Goal: Task Accomplishment & Management: Use online tool/utility

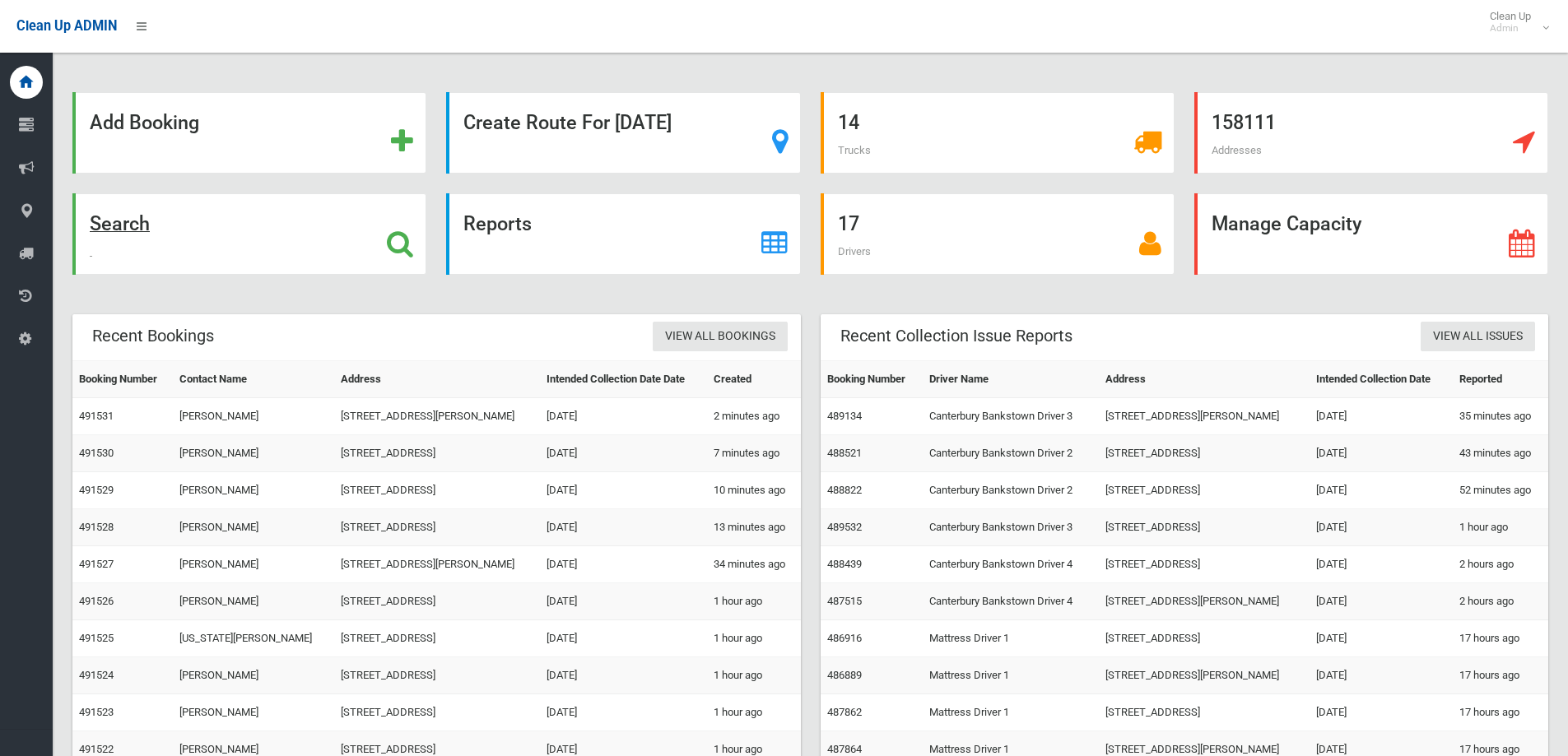
click at [136, 215] on strong "Search" at bounding box center [119, 224] width 60 height 23
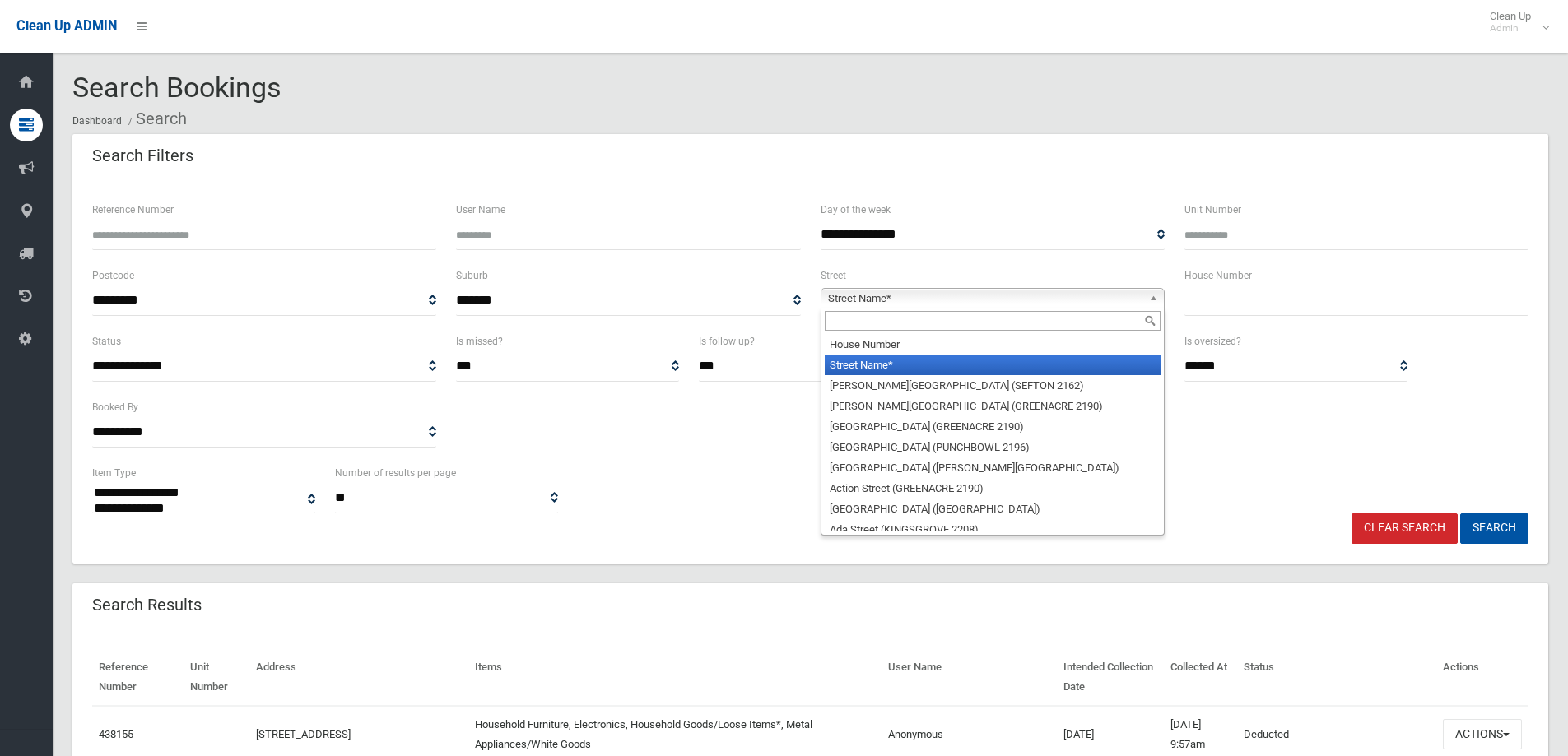
select select
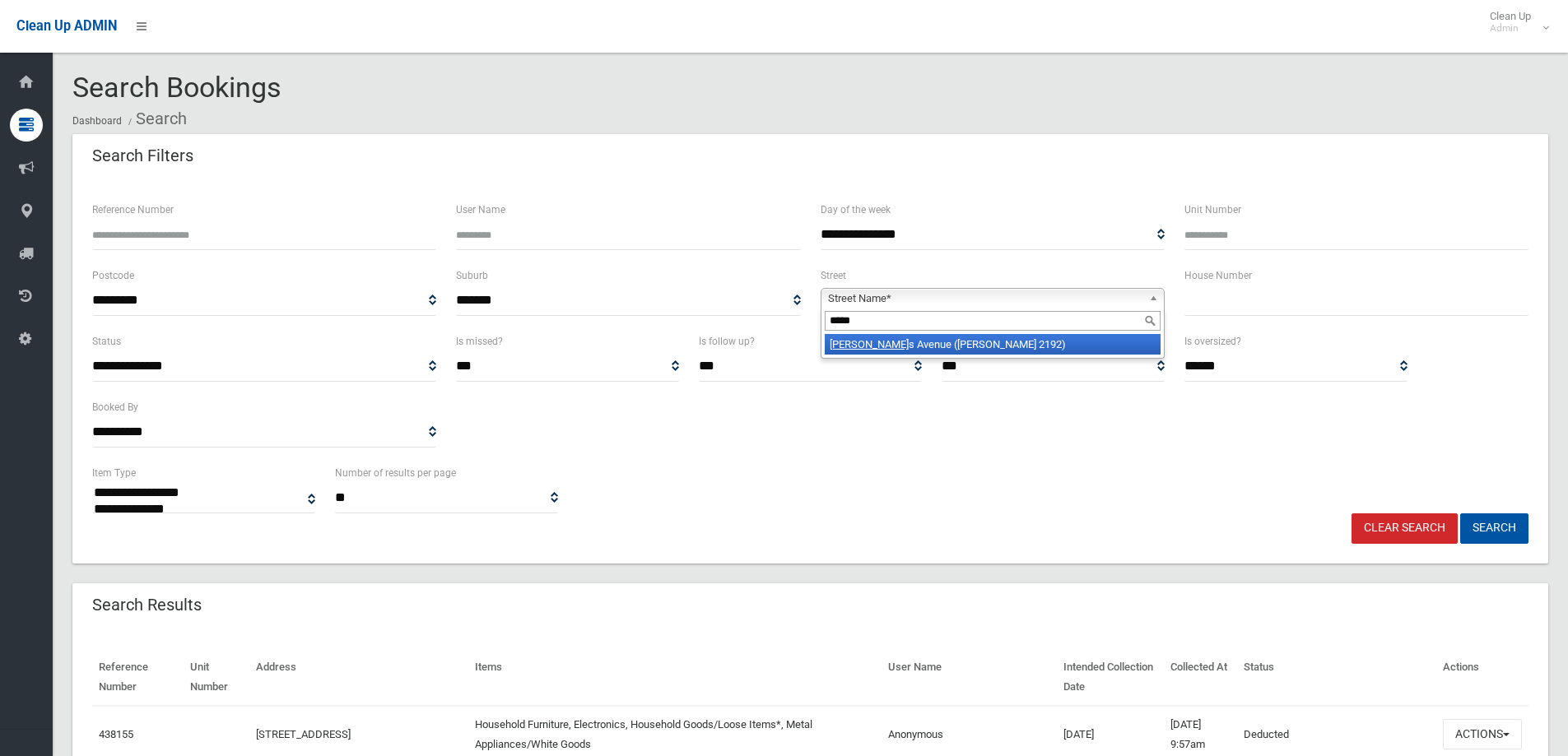
type input "*****"
click at [885, 349] on li "[PERSON_NAME][GEOGRAPHIC_DATA] ([PERSON_NAME][GEOGRAPHIC_DATA])" at bounding box center [993, 344] width 336 height 21
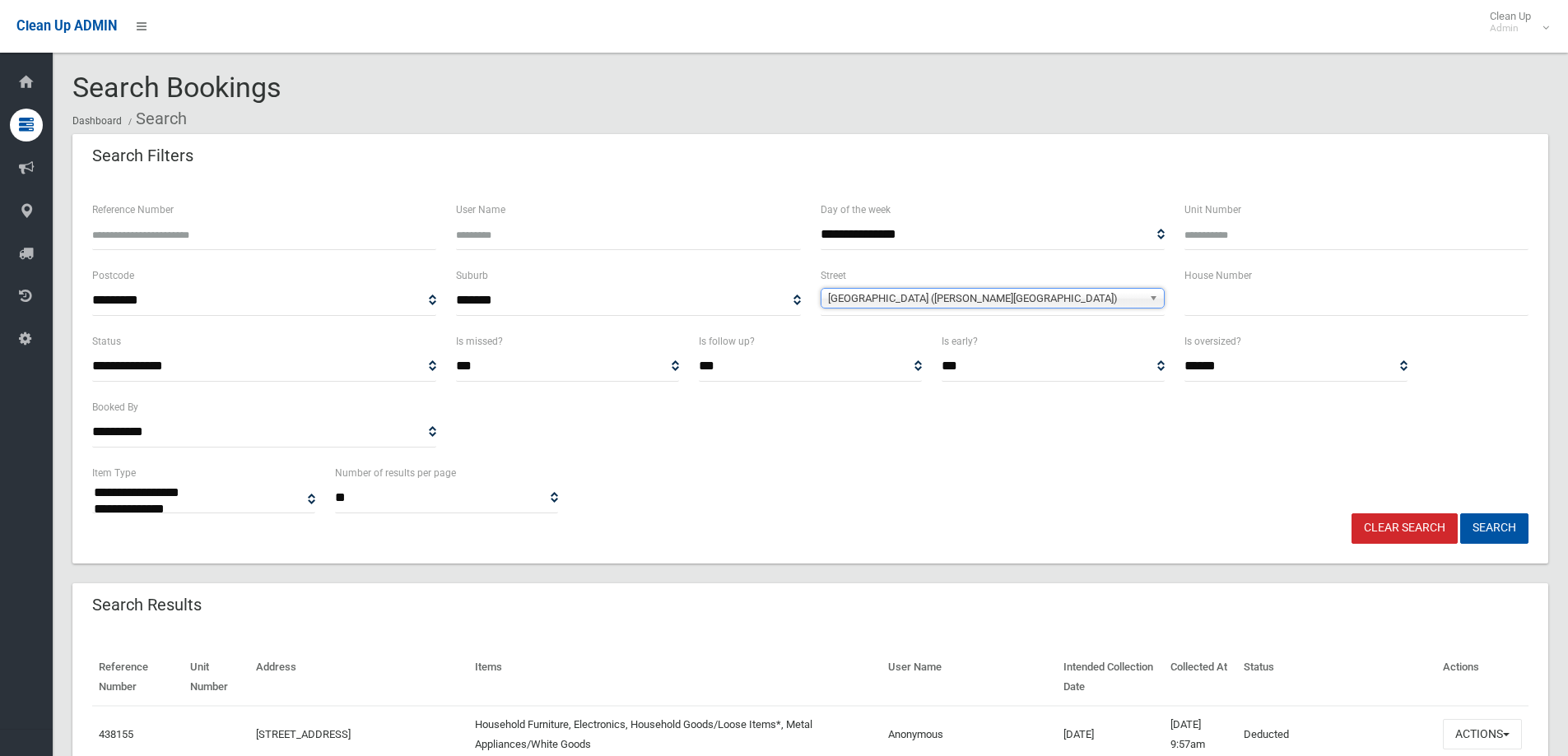
click at [1222, 302] on input "text" at bounding box center [1356, 301] width 344 height 30
type input "*"
click at [1479, 517] on button "Search" at bounding box center [1495, 529] width 68 height 30
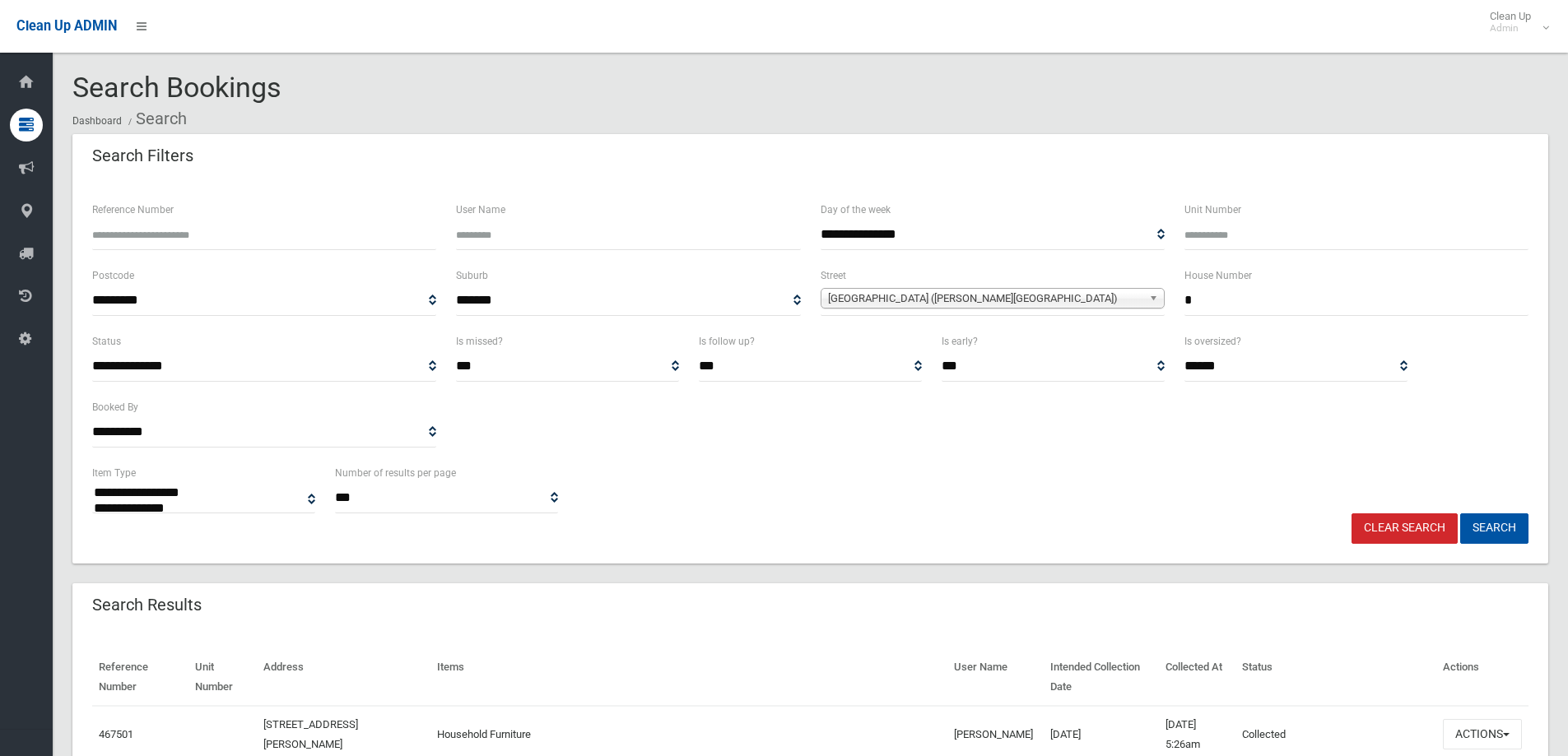
select select
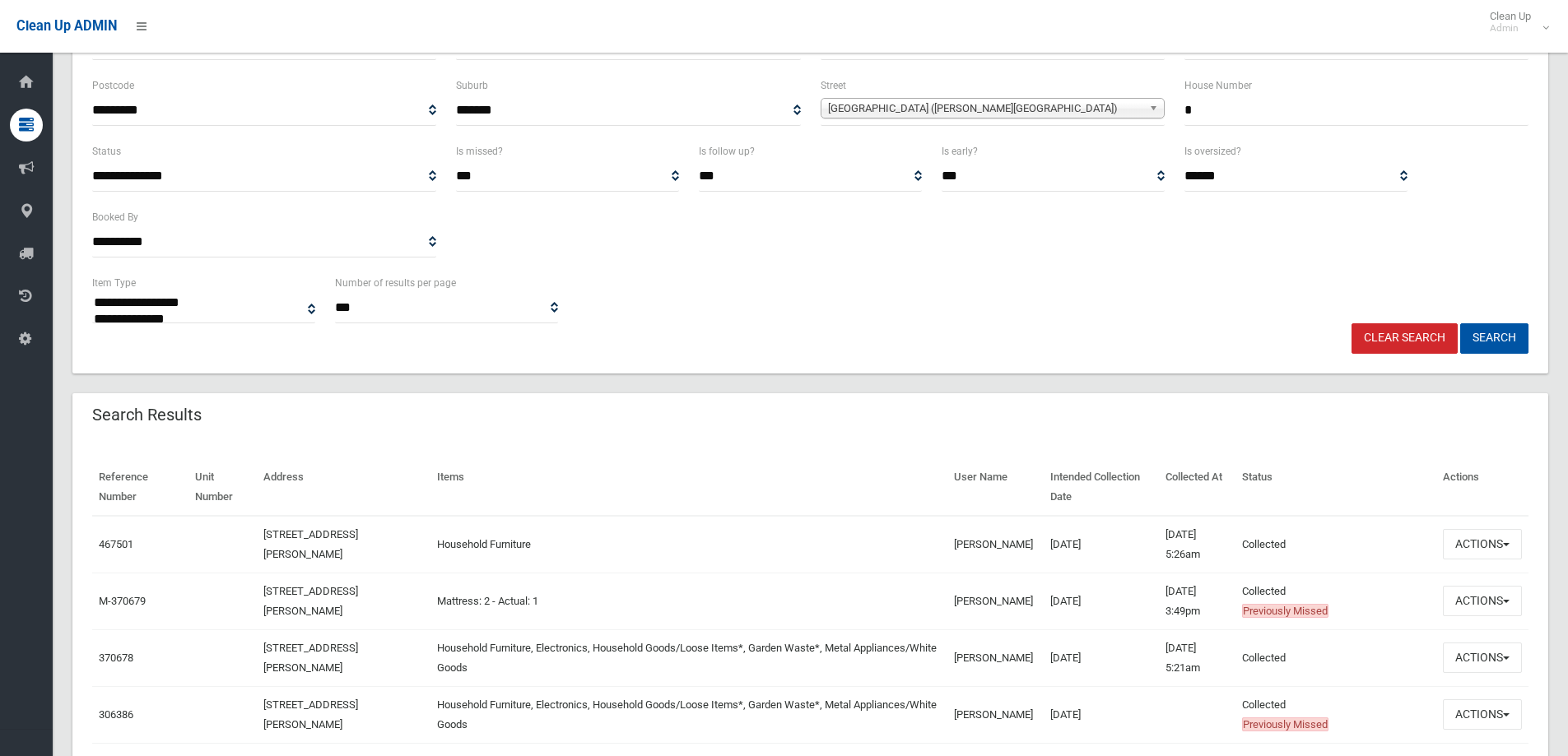
scroll to position [164, 0]
